Goal: Task Accomplishment & Management: Use online tool/utility

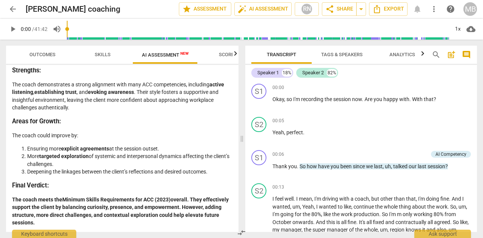
scroll to position [1679, 0]
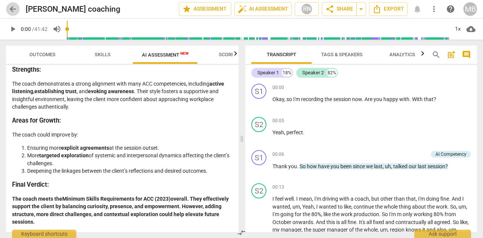
click at [12, 5] on span "arrow_back" at bounding box center [12, 9] width 9 height 9
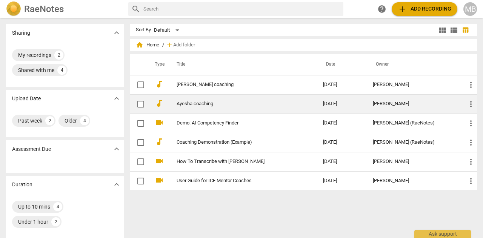
click at [194, 105] on link "Ayesha coaching" at bounding box center [235, 104] width 119 height 6
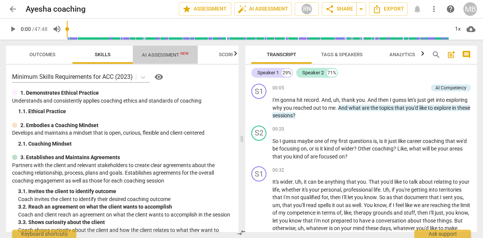
click at [167, 53] on span "AI Assessment New" at bounding box center [165, 55] width 47 height 6
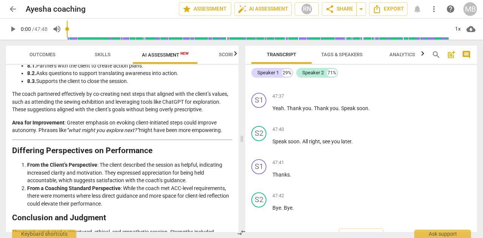
scroll to position [6765, 0]
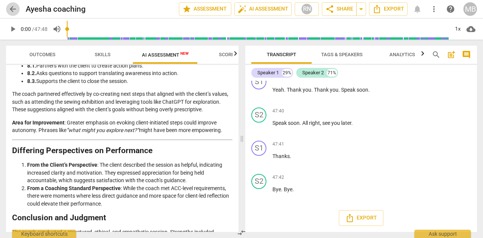
click at [14, 6] on span "arrow_back" at bounding box center [12, 9] width 9 height 9
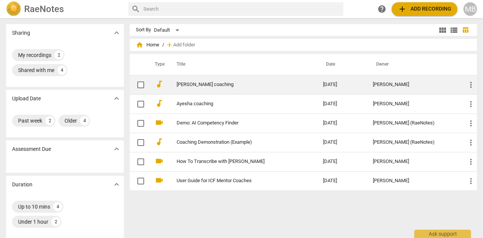
click at [186, 85] on link "[PERSON_NAME] coaching" at bounding box center [235, 85] width 119 height 6
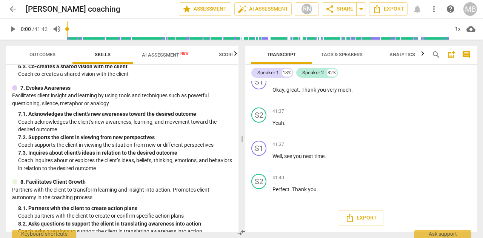
scroll to position [478, 0]
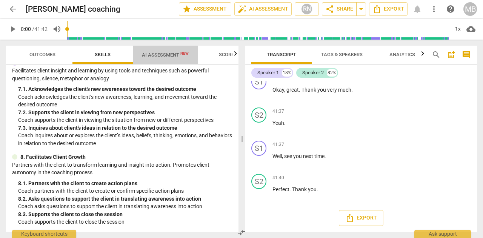
click at [157, 54] on span "AI Assessment New" at bounding box center [165, 55] width 47 height 6
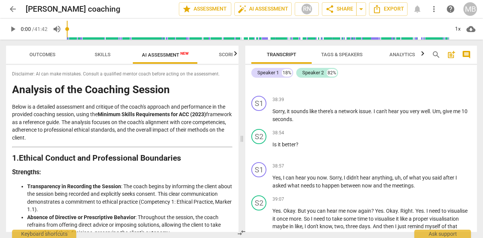
scroll to position [5541, 0]
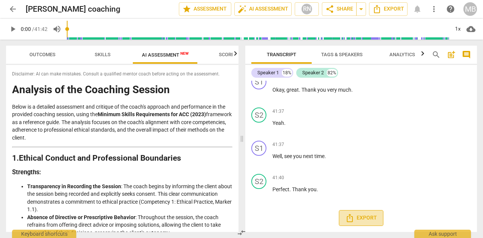
click at [360, 219] on span "Export" at bounding box center [361, 217] width 32 height 9
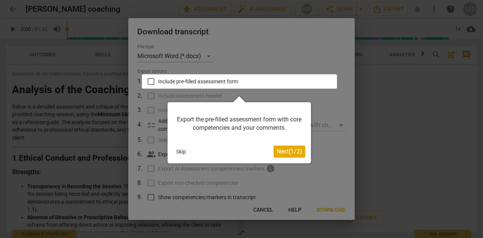
click at [282, 152] on span "Next ( 1 / 2 )" at bounding box center [289, 151] width 26 height 7
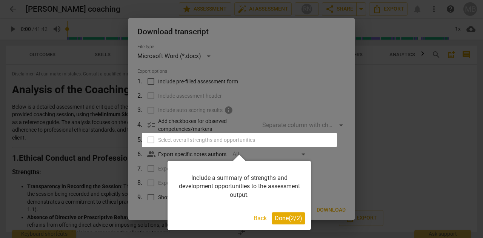
click at [284, 216] on span "Done ( 2 / 2 )" at bounding box center [288, 217] width 28 height 7
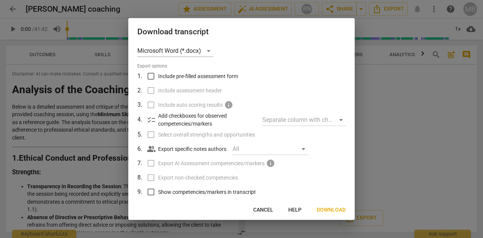
scroll to position [0, 0]
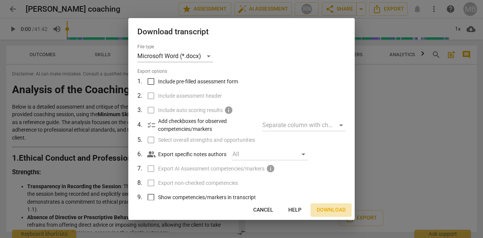
click at [334, 209] on span "Download" at bounding box center [330, 210] width 29 height 8
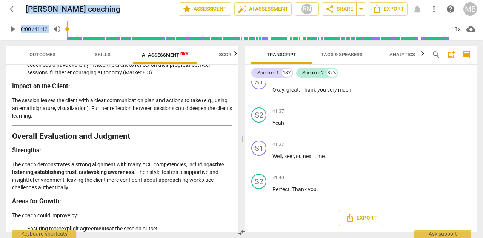
scroll to position [1679, 0]
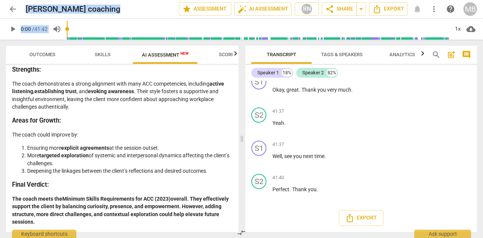
drag, startPoint x: 14, startPoint y: 89, endPoint x: 170, endPoint y: 221, distance: 204.6
copy div "Analysis of the Coaching Session Below is a detailed assessment and critique of…"
click at [78, 100] on p "The coach demonstrates a strong alignment with many ACC competencies, including…" at bounding box center [122, 95] width 220 height 31
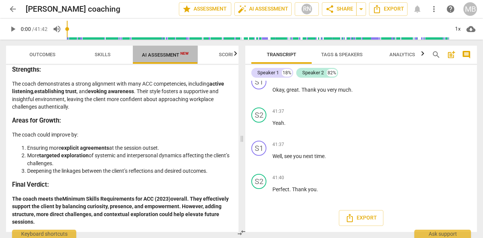
click at [162, 56] on span "AI Assessment New" at bounding box center [165, 55] width 47 height 6
click at [162, 53] on span "AI Assessment New" at bounding box center [165, 55] width 47 height 6
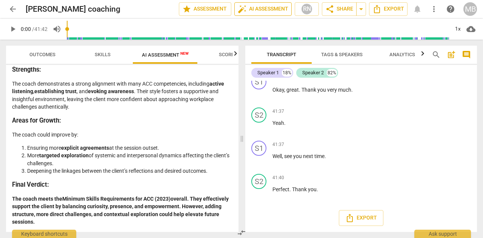
click at [259, 8] on span "auto_fix_high AI Assessment" at bounding box center [262, 9] width 51 height 9
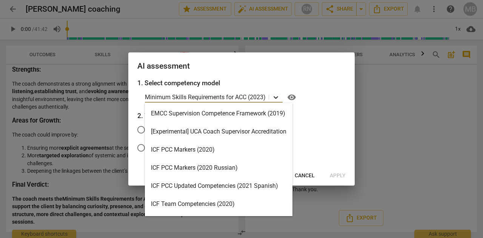
click at [277, 96] on icon at bounding box center [276, 97] width 8 height 8
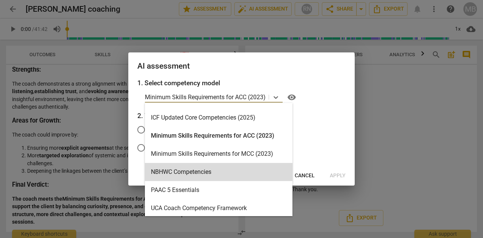
scroll to position [158, 0]
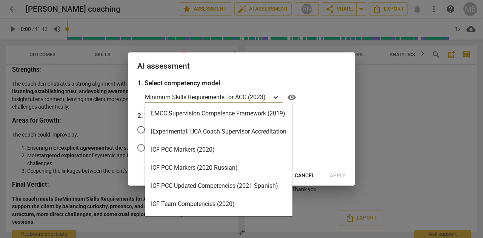
click at [275, 94] on icon at bounding box center [276, 97] width 8 height 8
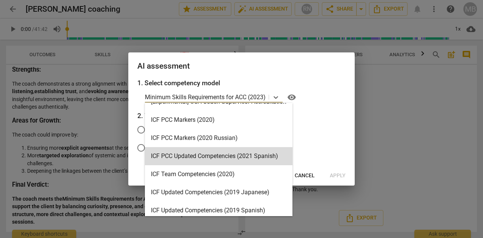
scroll to position [32, 0]
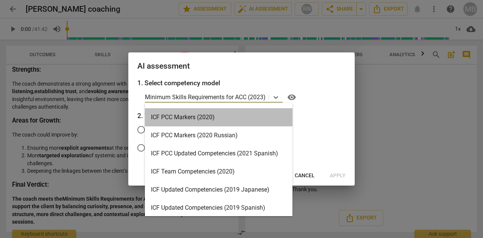
click at [190, 117] on div "ICF PCC Markers (2020)" at bounding box center [218, 117] width 147 height 18
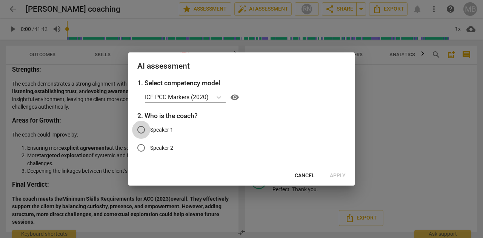
click at [141, 128] on input "Speaker 1" at bounding box center [141, 130] width 18 height 18
radio input "true"
click at [340, 176] on span "Apply" at bounding box center [337, 176] width 16 height 8
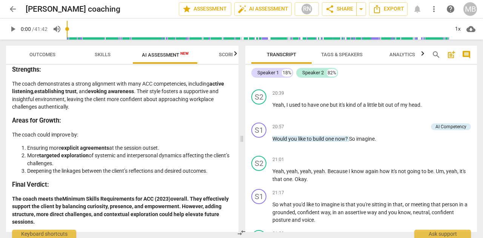
scroll to position [2602, 0]
click at [14, 6] on span "arrow_back" at bounding box center [12, 9] width 9 height 9
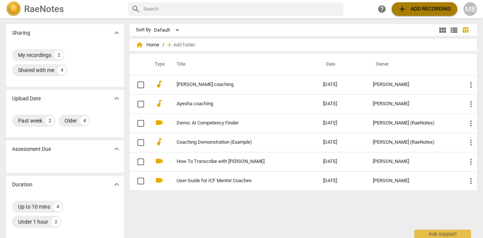
click at [430, 6] on span "add Add recording" at bounding box center [424, 9] width 54 height 9
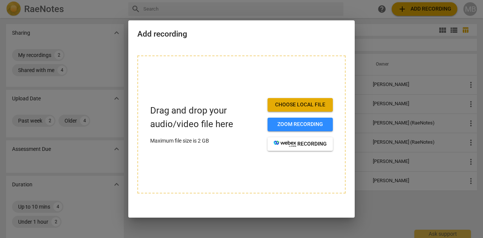
click at [397, 40] on div at bounding box center [241, 119] width 483 height 238
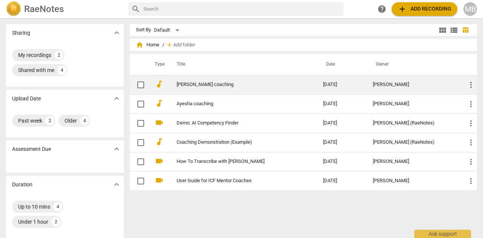
click at [198, 82] on link "[PERSON_NAME] coaching" at bounding box center [235, 85] width 119 height 6
